Goal: Navigation & Orientation: Find specific page/section

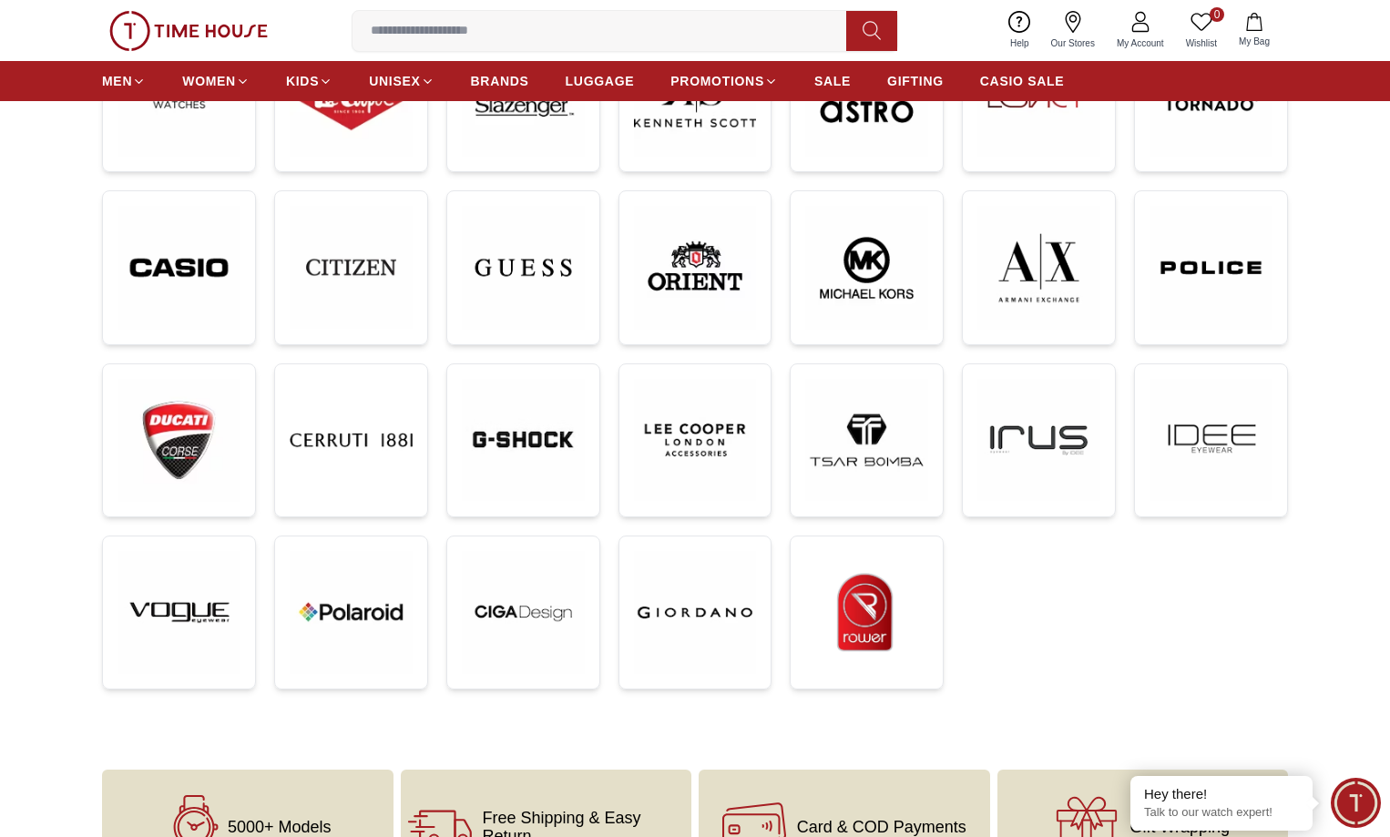
scroll to position [254, 0]
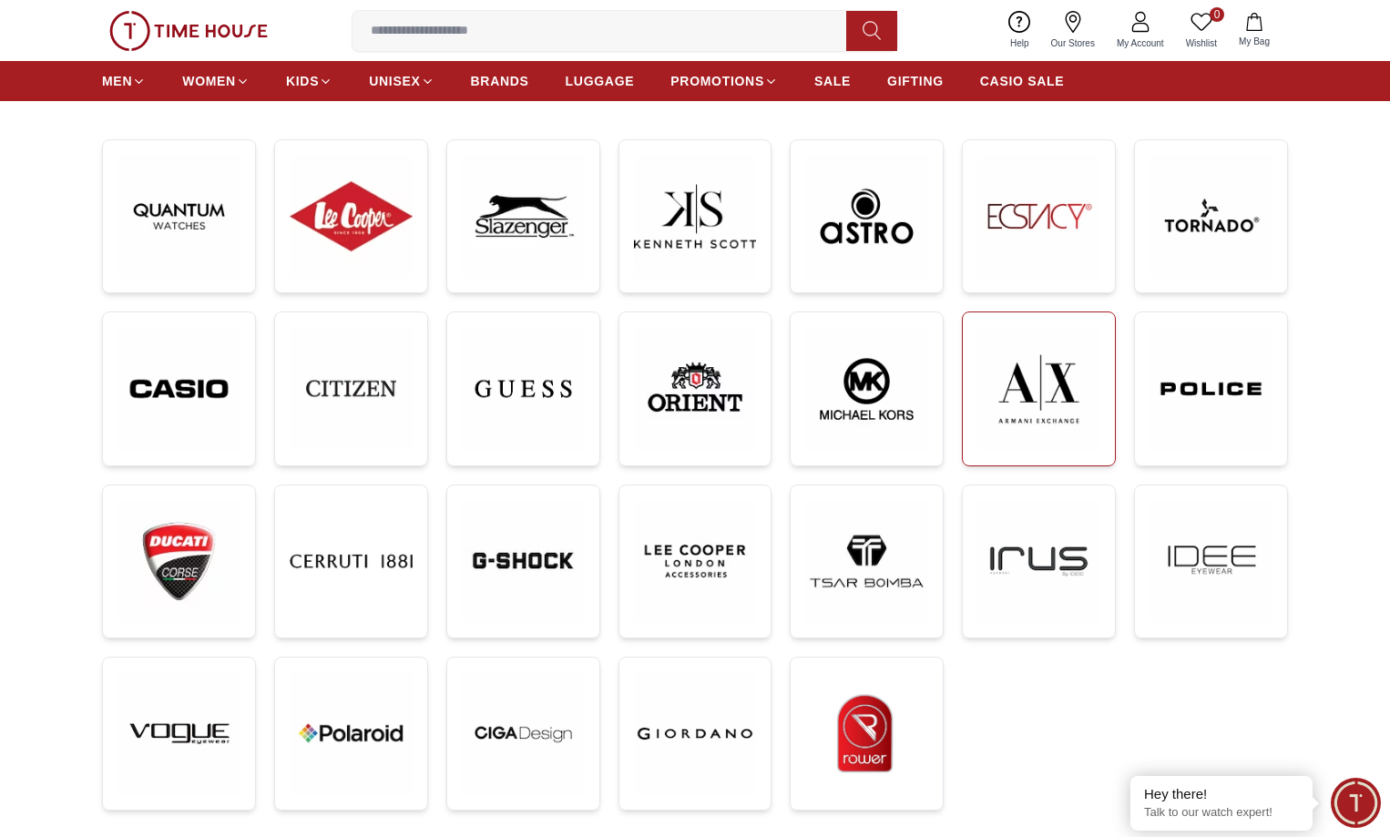
click at [1062, 406] on img at bounding box center [1038, 389] width 123 height 124
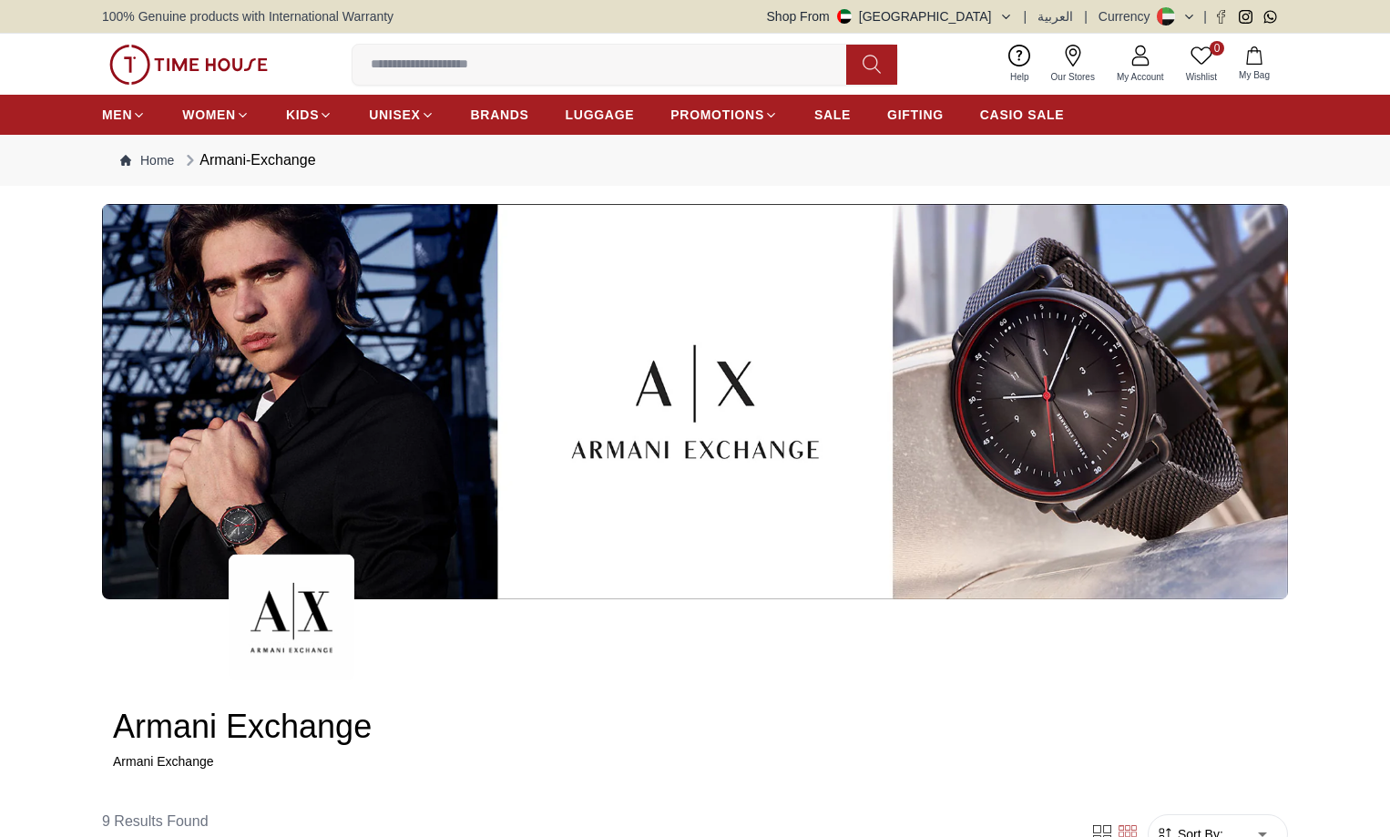
scroll to position [121, 0]
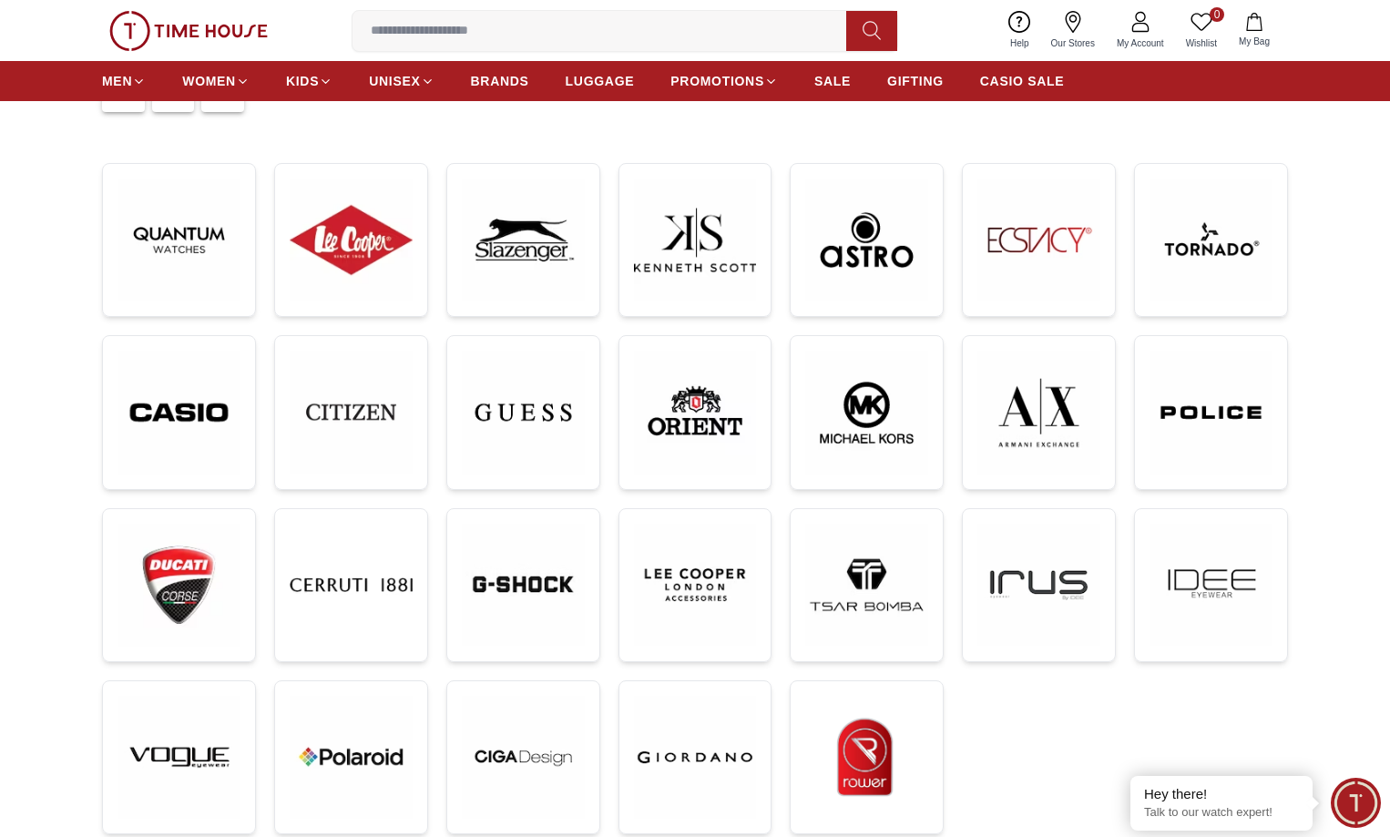
scroll to position [243, 0]
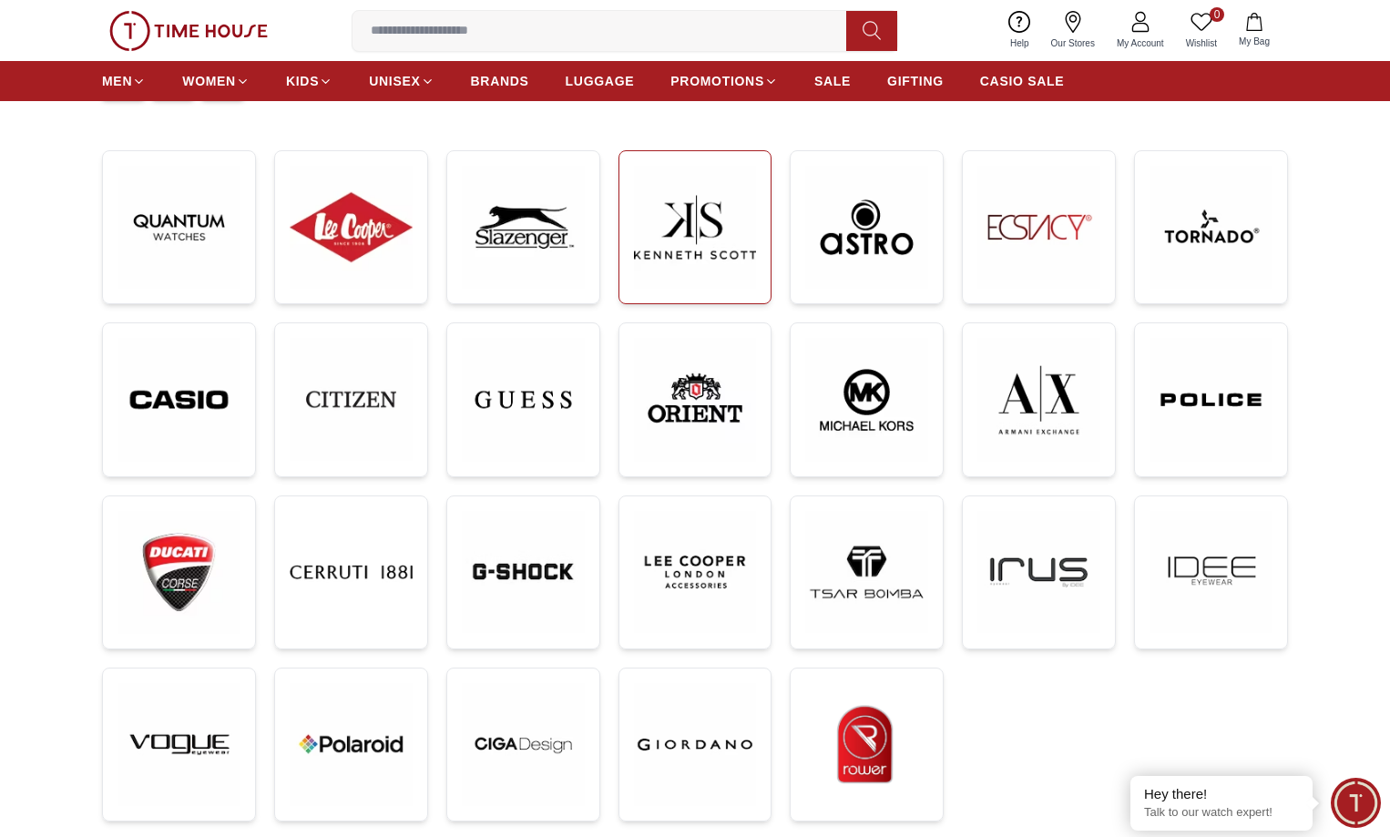
click at [717, 236] on img at bounding box center [695, 227] width 123 height 123
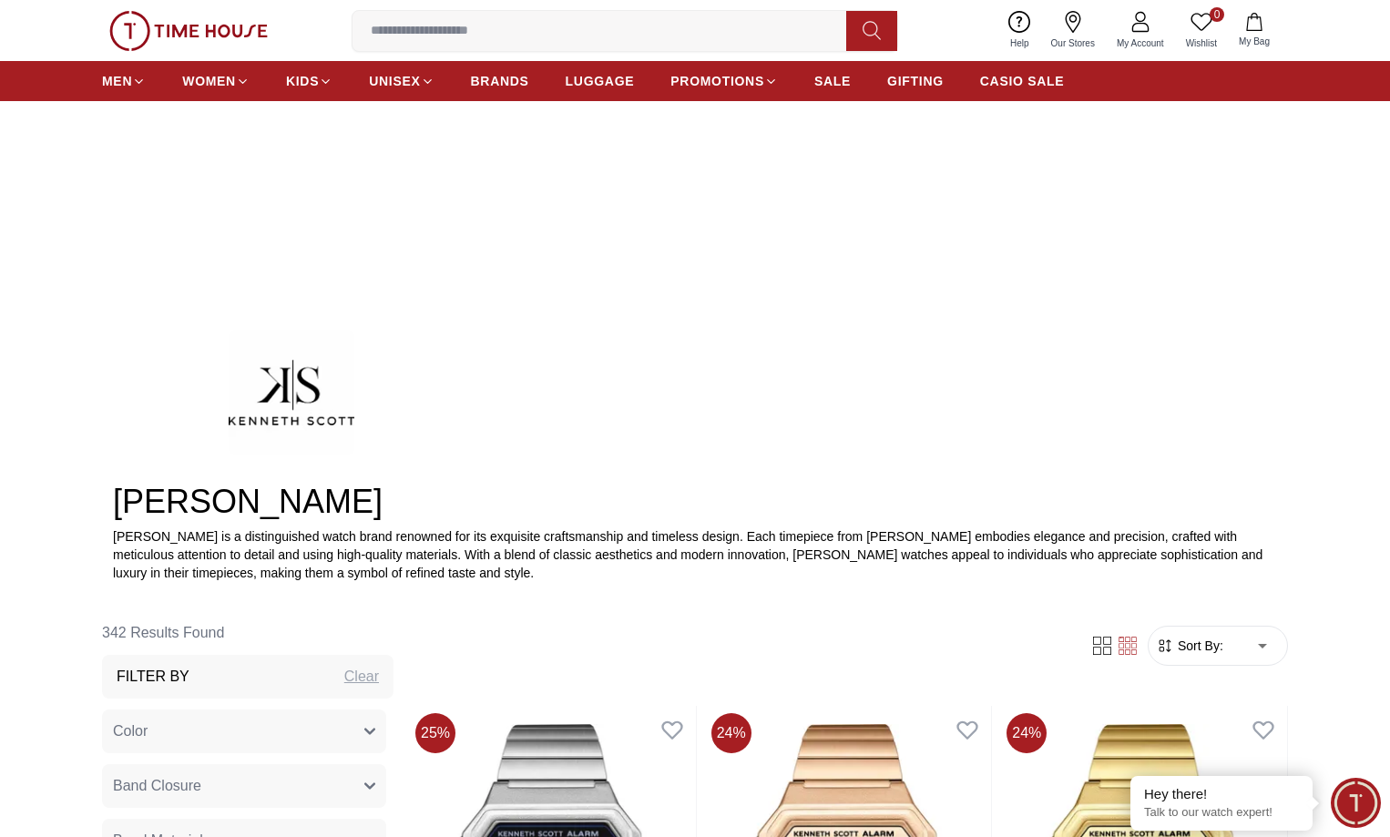
scroll to position [243, 0]
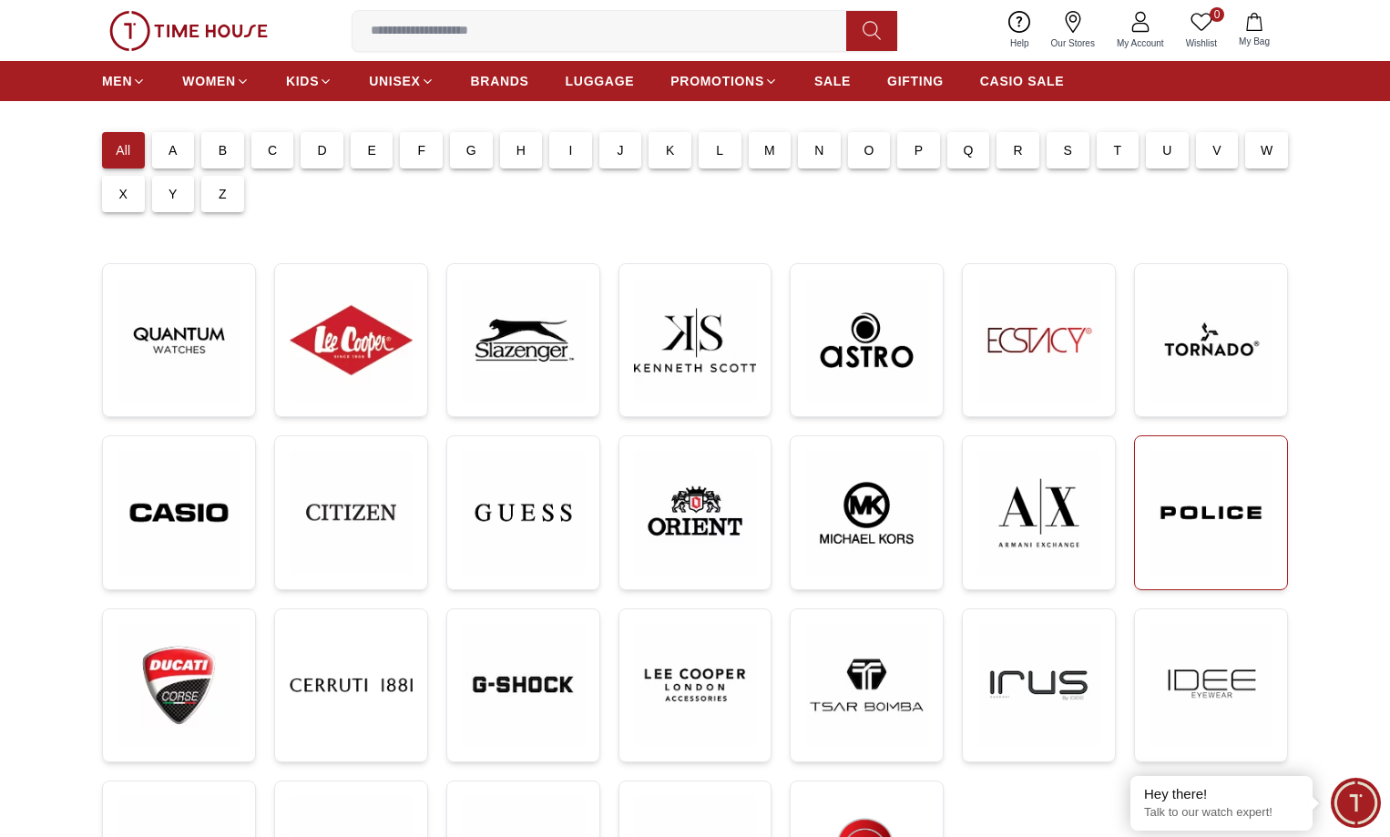
scroll to position [121, 0]
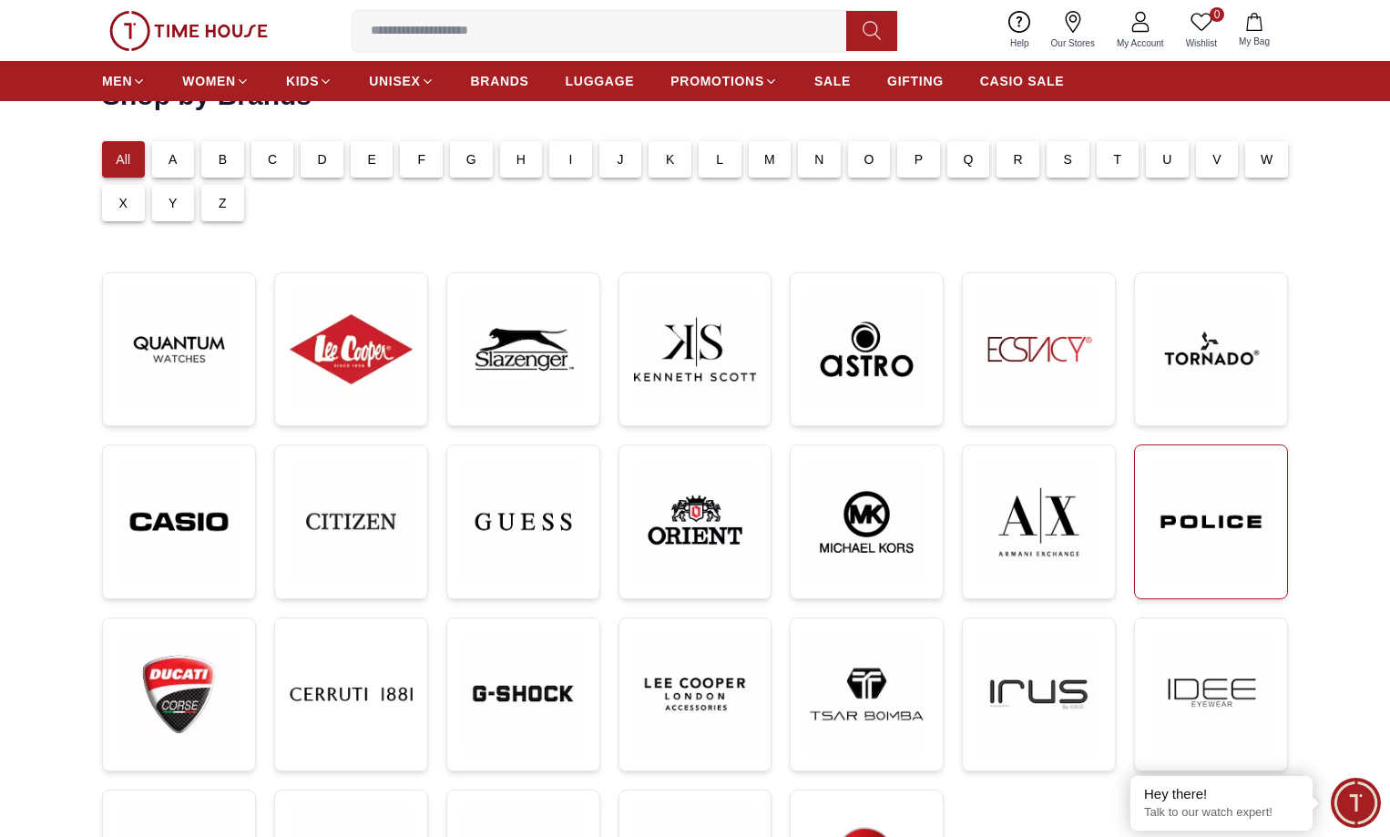
click at [1226, 539] on img at bounding box center [1210, 522] width 123 height 124
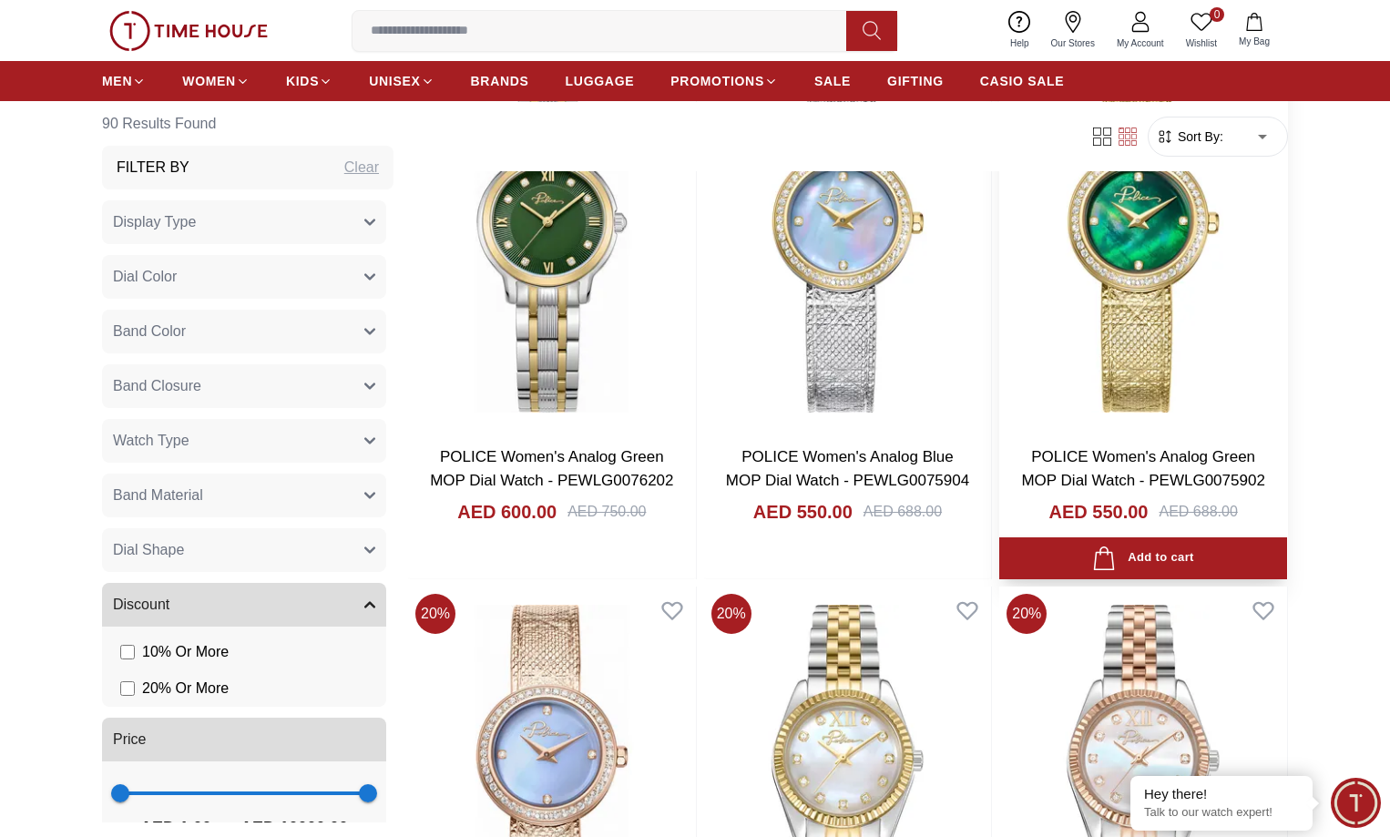
scroll to position [1457, 0]
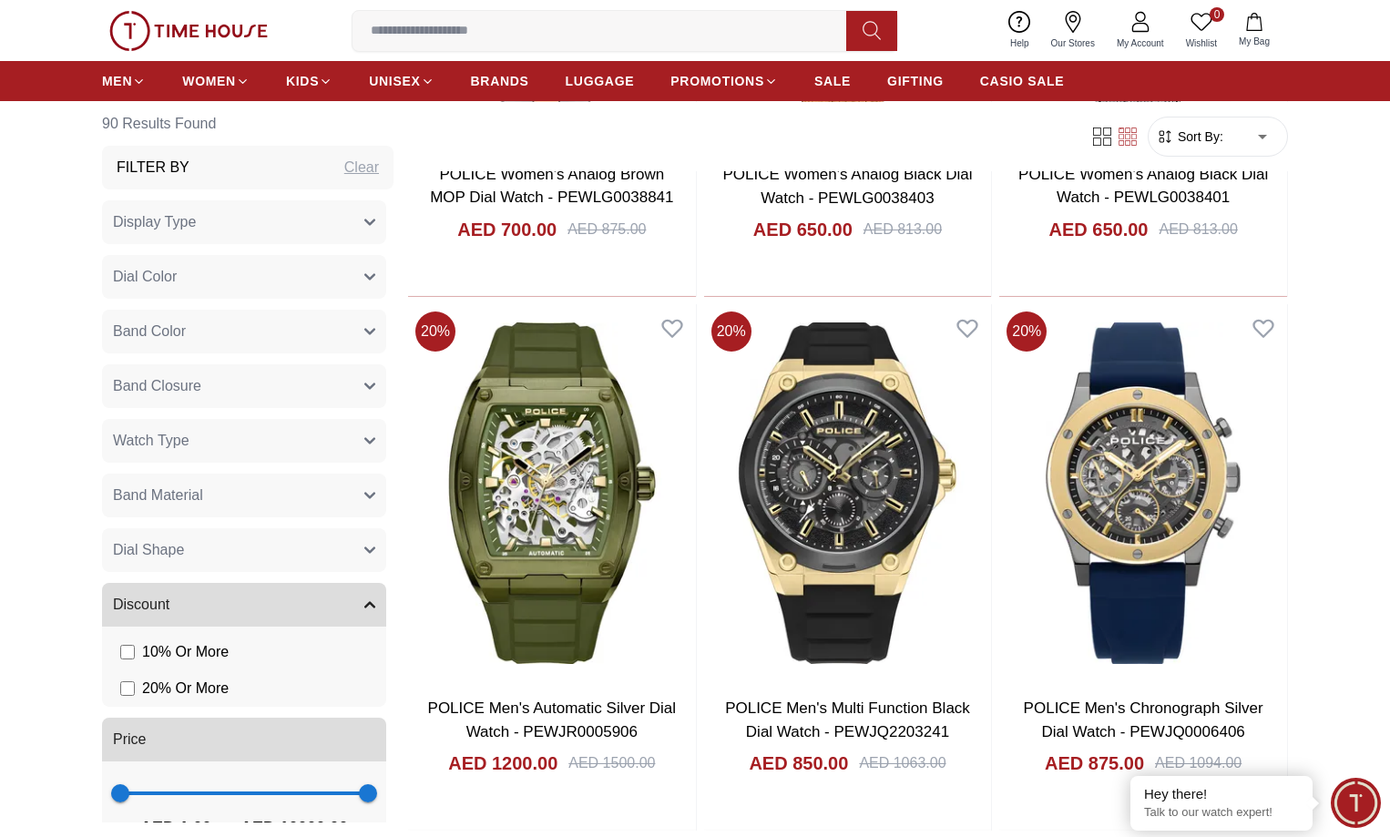
scroll to position [3400, 0]
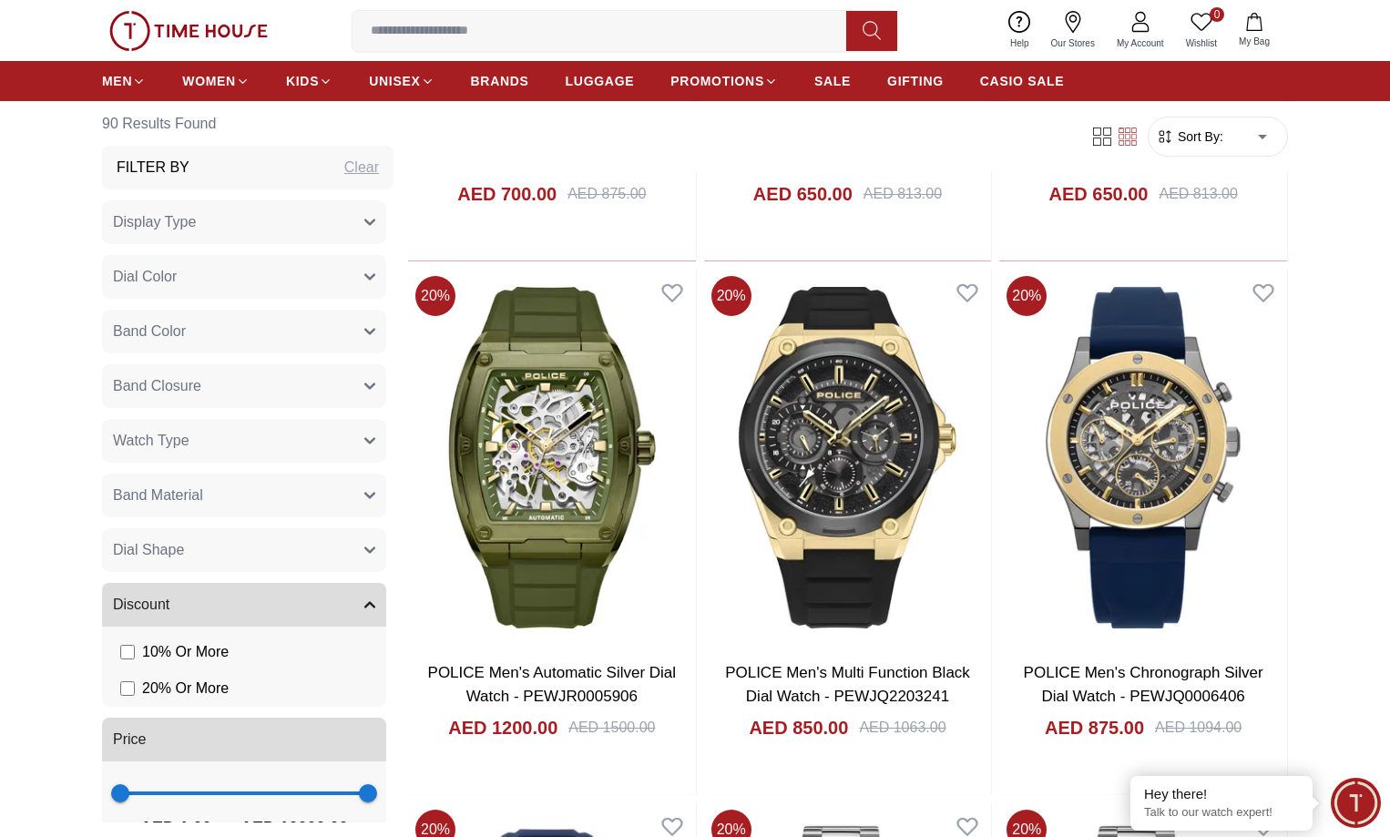
click at [309, 331] on button "Band Color" at bounding box center [244, 332] width 284 height 44
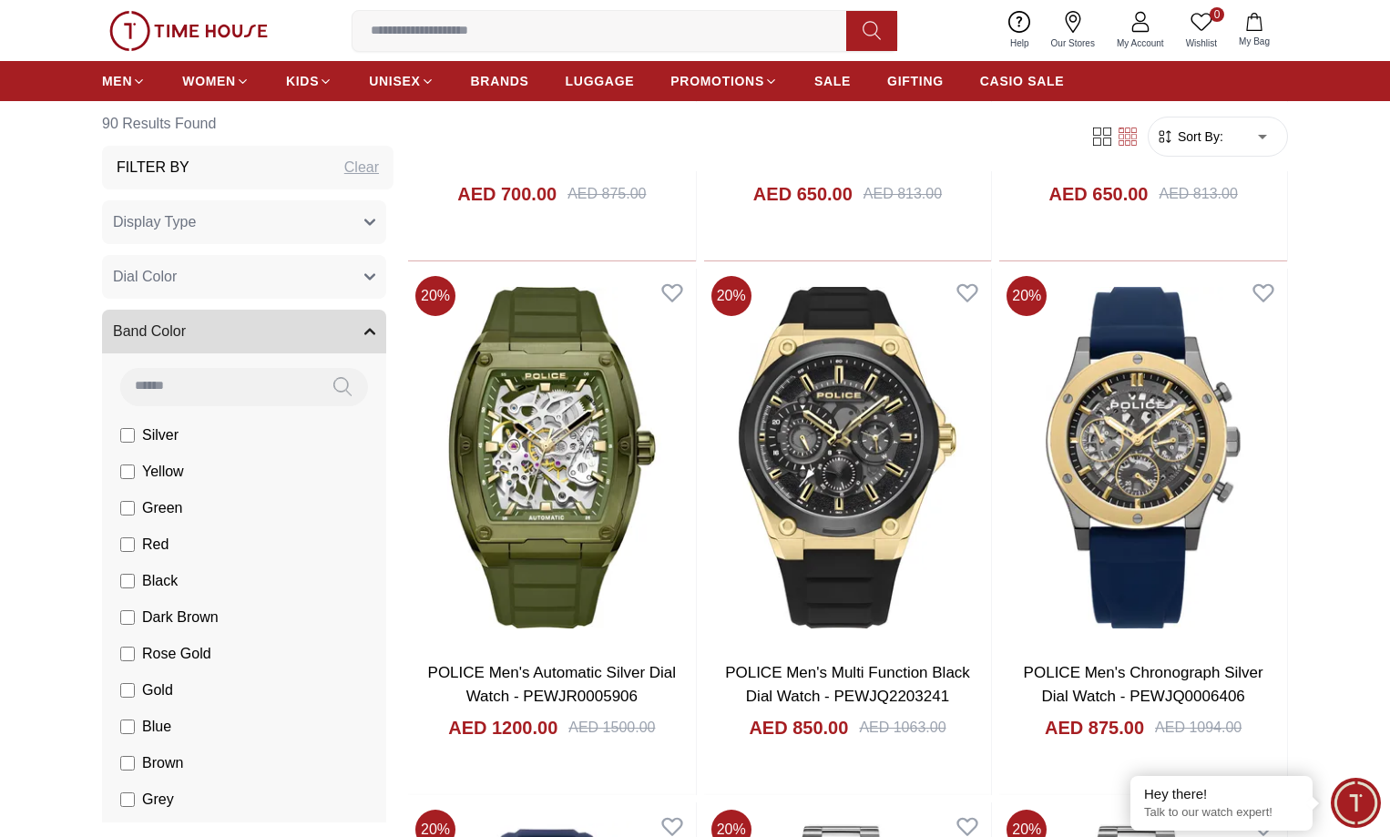
click at [312, 329] on button "Band Color" at bounding box center [244, 332] width 284 height 44
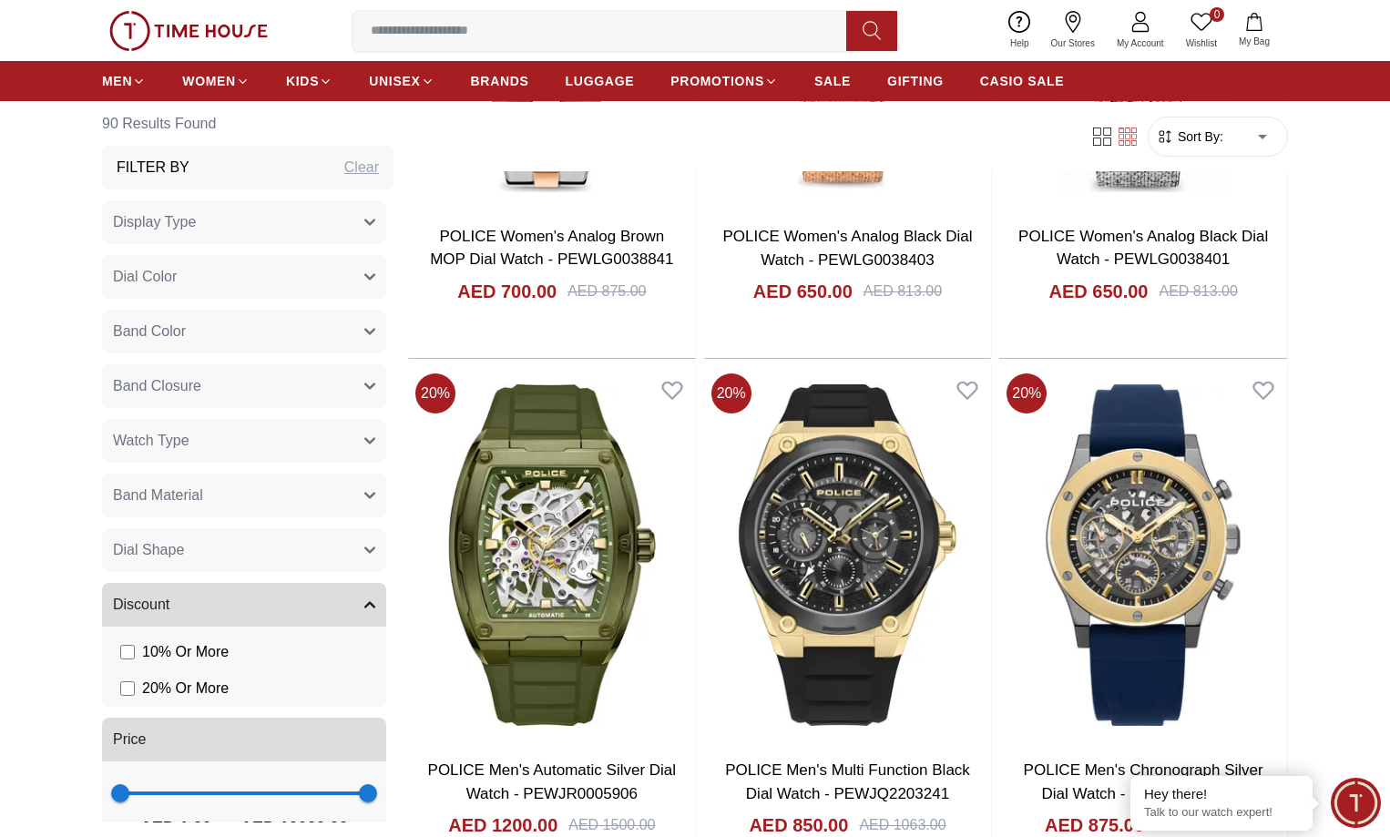
scroll to position [3157, 0]
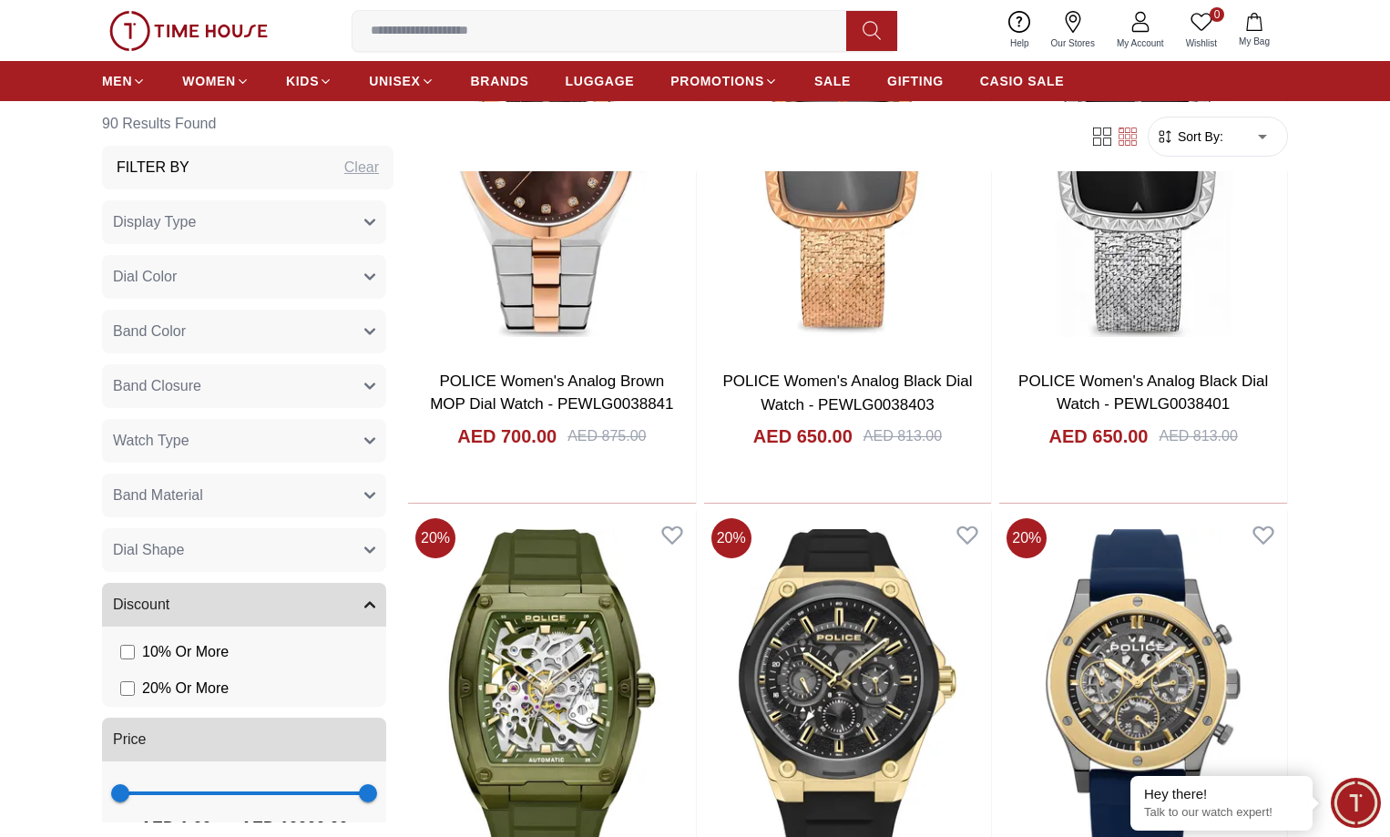
click at [326, 333] on button "Band Color" at bounding box center [244, 332] width 284 height 44
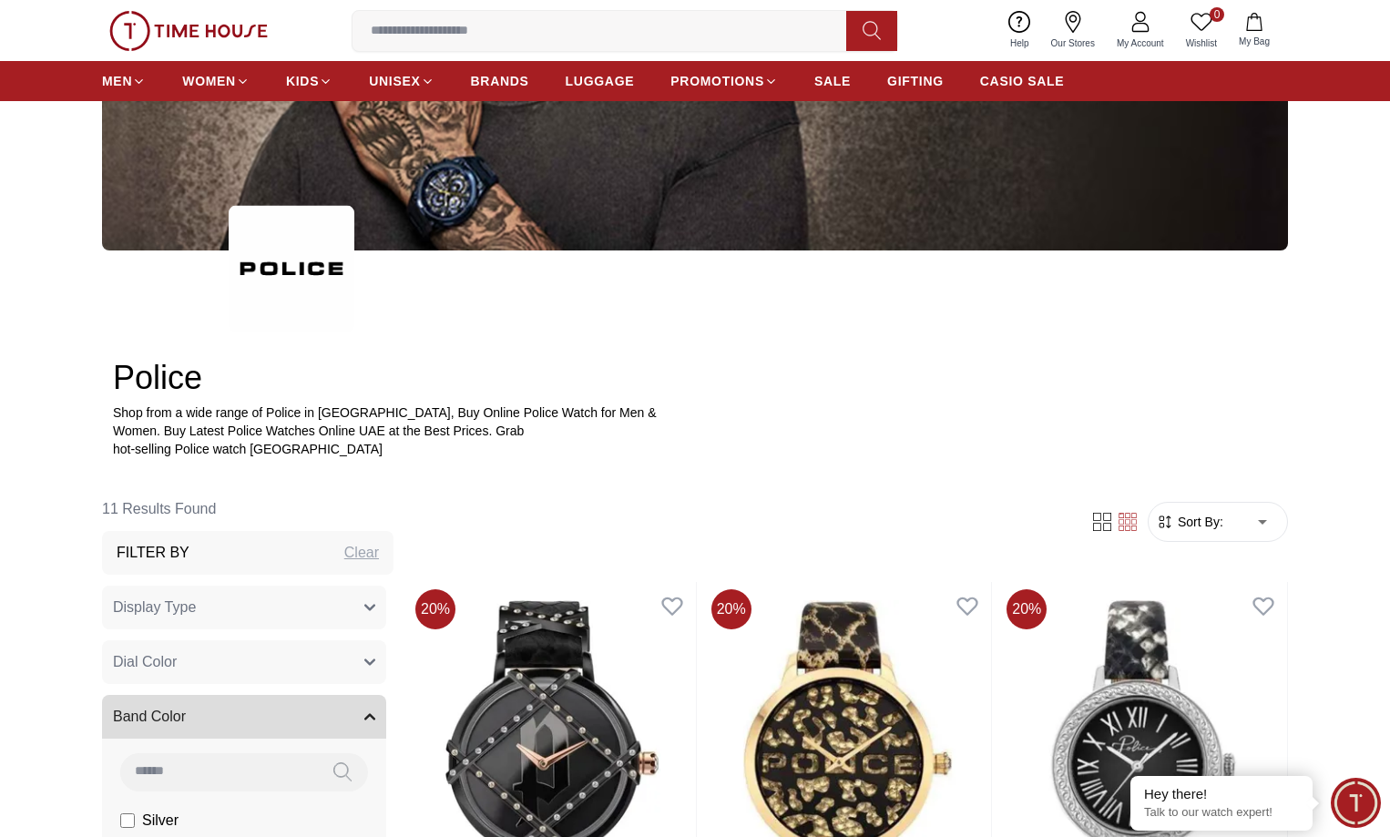
scroll to position [416, 0]
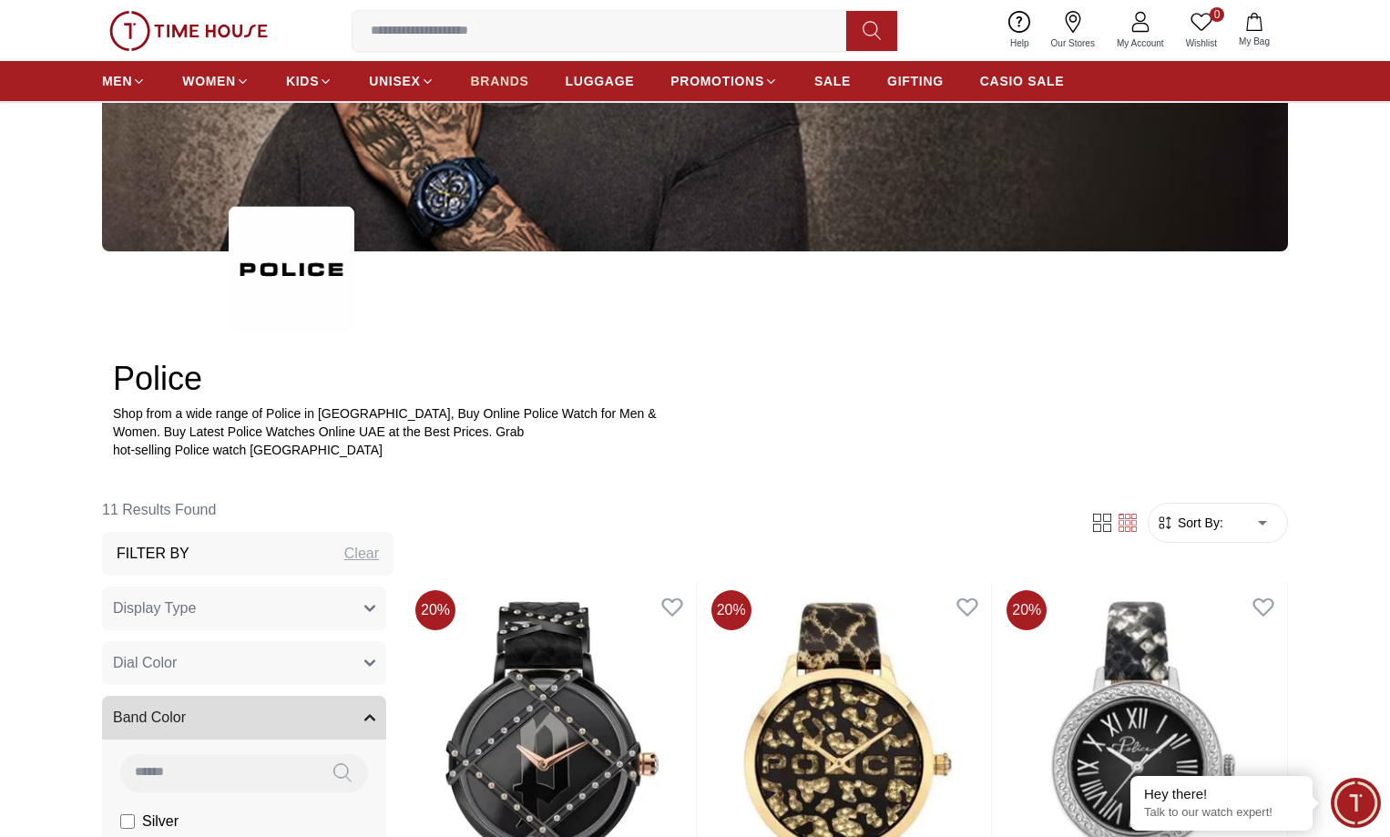
click at [491, 81] on span "BRANDS" at bounding box center [500, 81] width 58 height 18
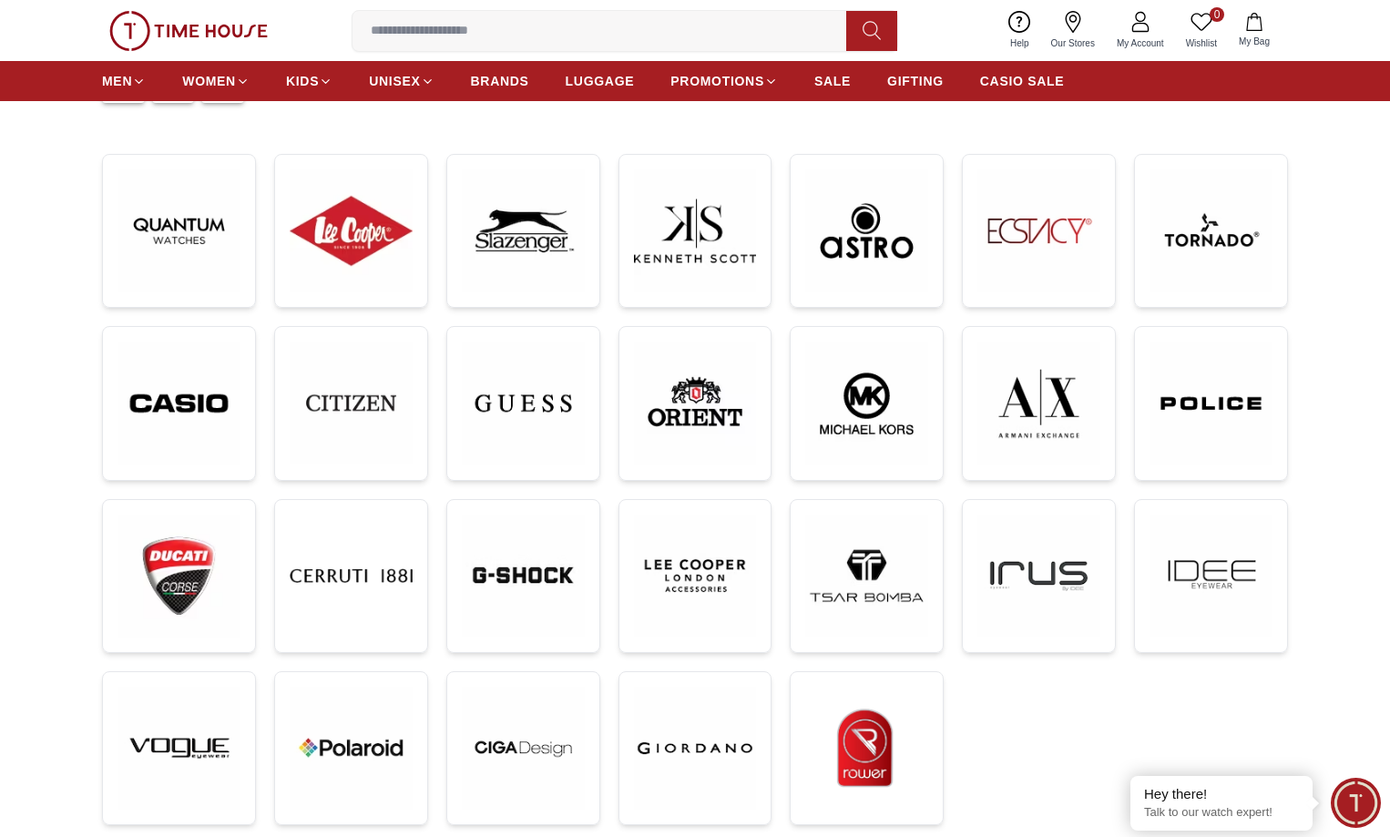
scroll to position [243, 0]
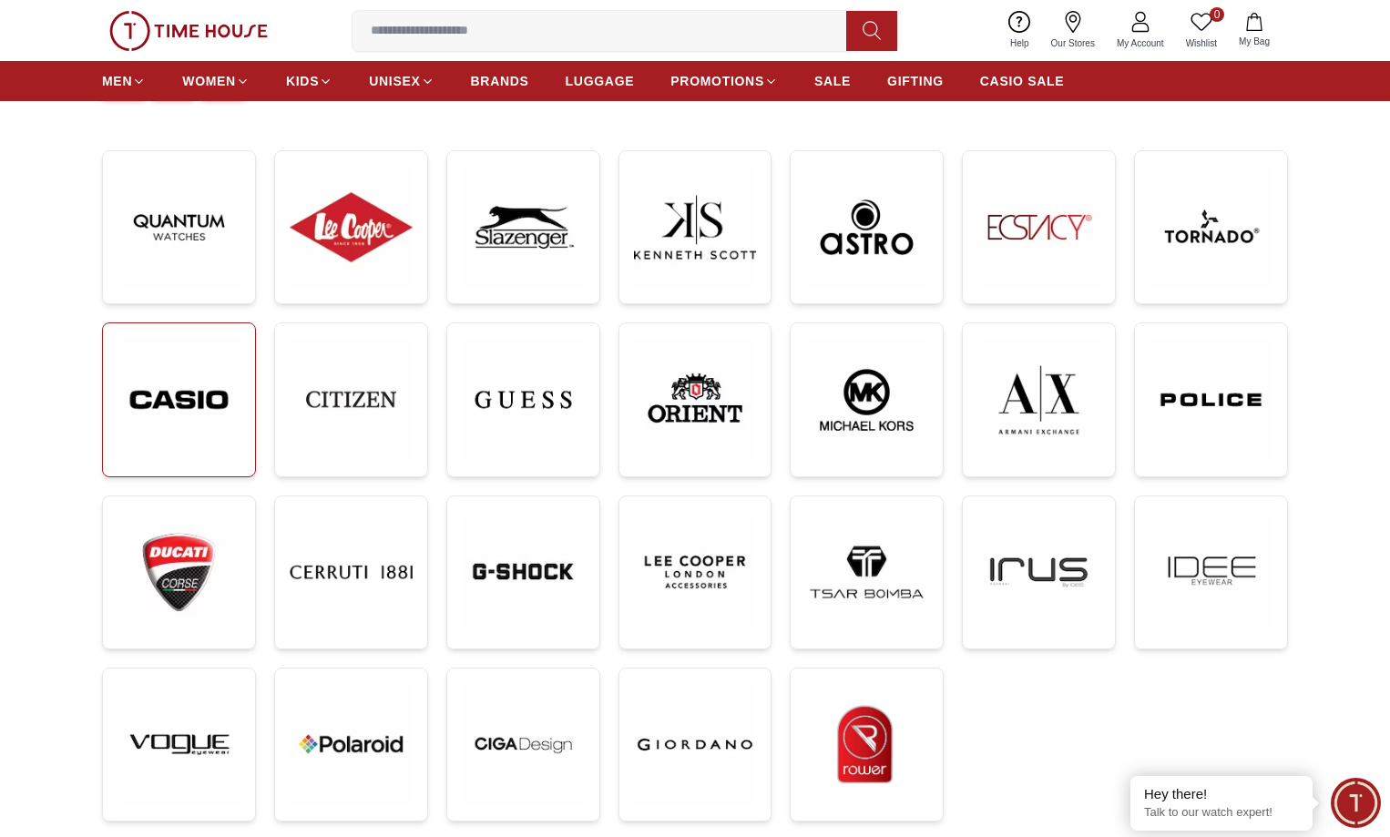
click at [171, 423] on img at bounding box center [178, 400] width 123 height 124
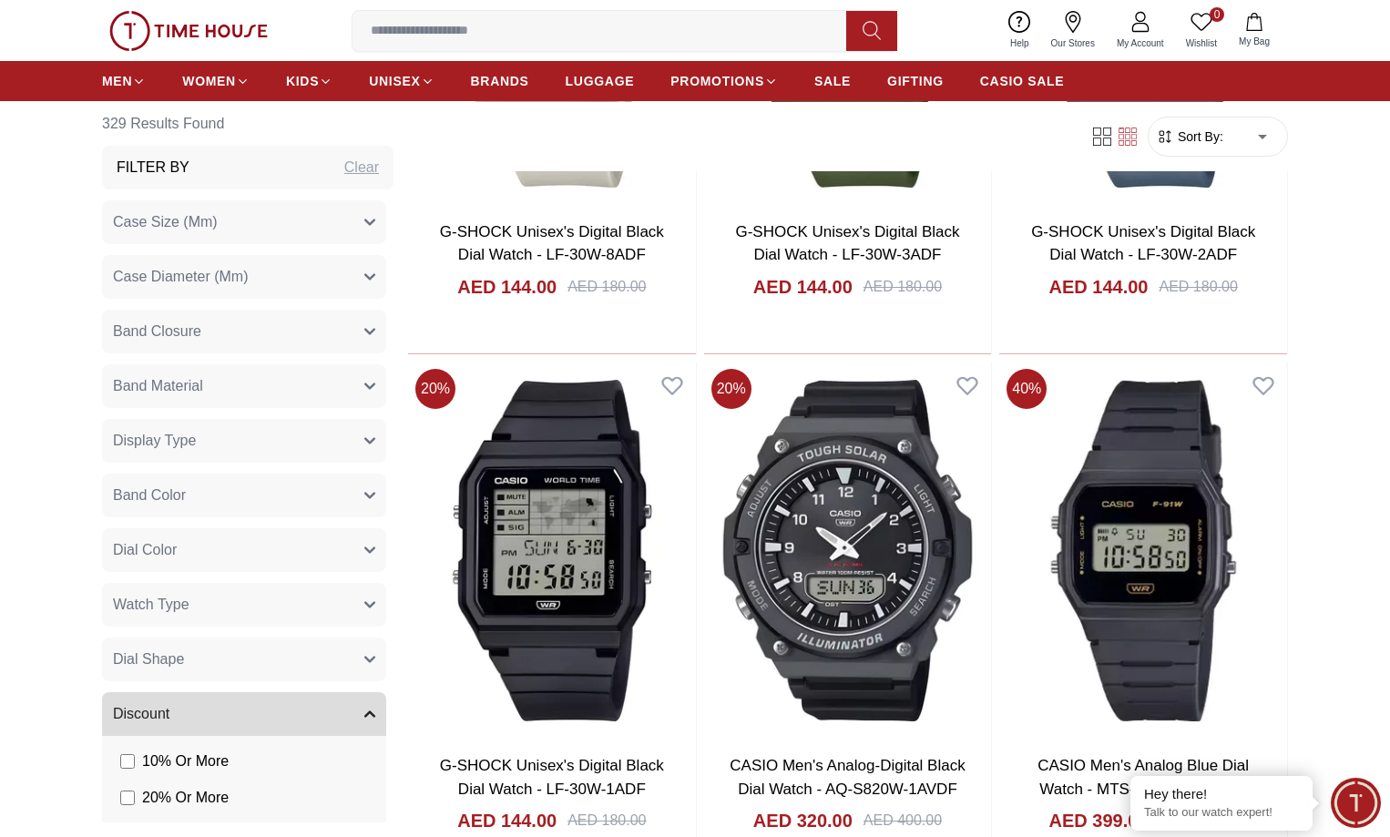
scroll to position [850, 0]
